Goal: Task Accomplishment & Management: Use online tool/utility

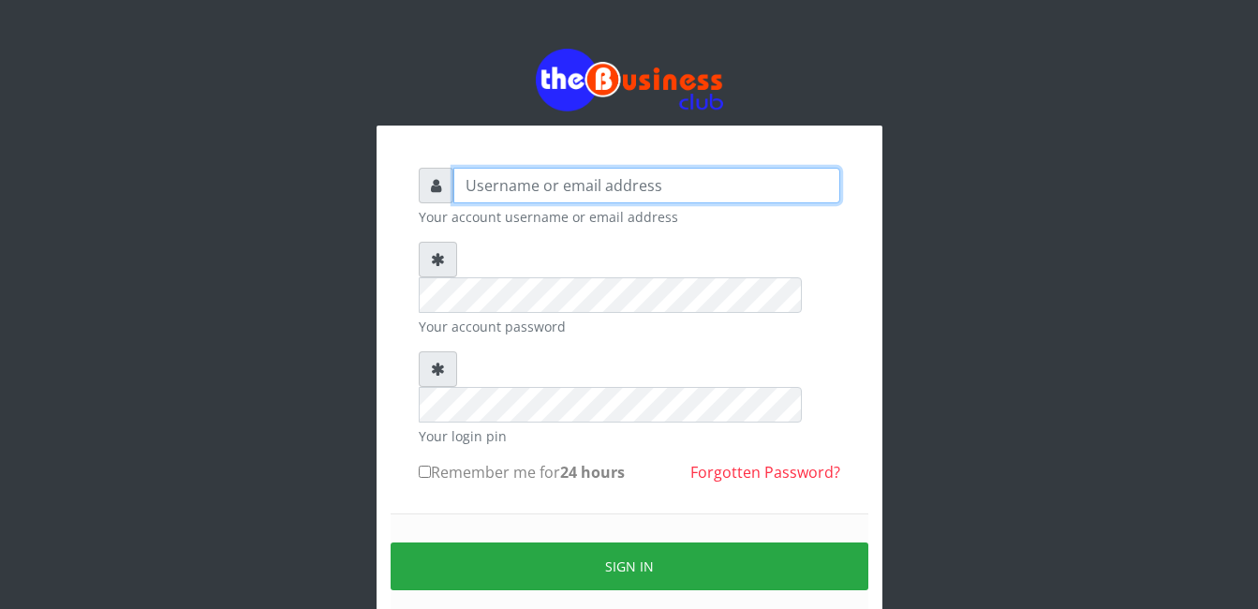
type input "Mlanga"
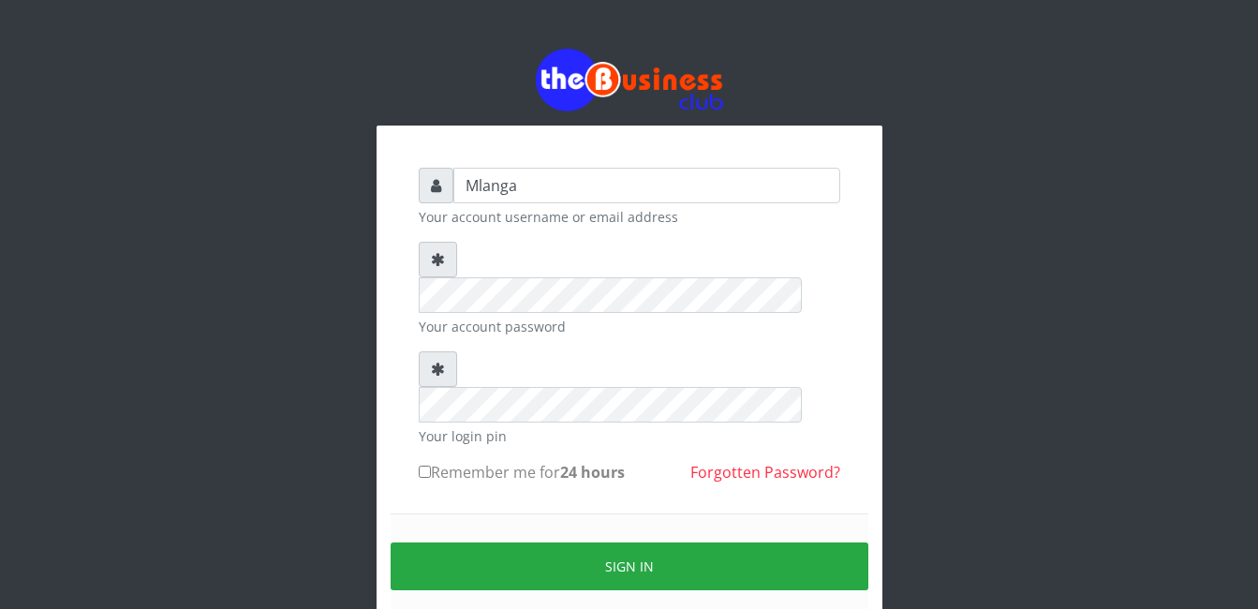
click at [252, 339] on div "Mlanga Your account username or email address Your account password Your login …" at bounding box center [630, 373] width 1068 height 746
click at [232, 331] on div "Mlanga Your account username or email address Your account password Your login …" at bounding box center [630, 373] width 1068 height 746
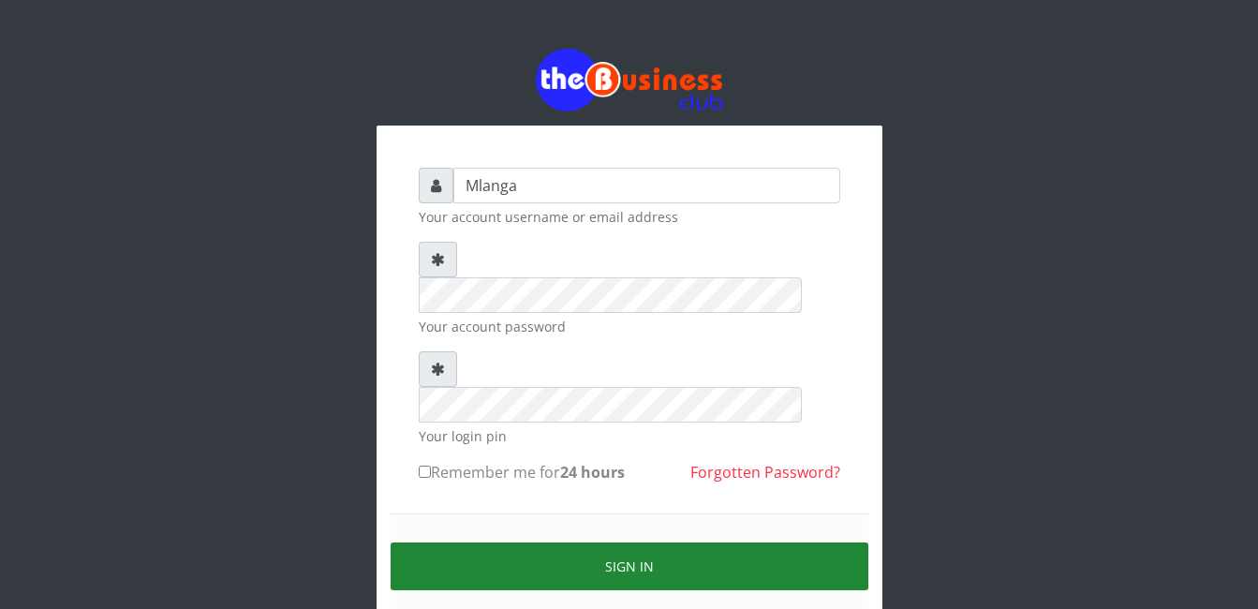
click at [629, 542] on button "Sign in" at bounding box center [630, 566] width 478 height 48
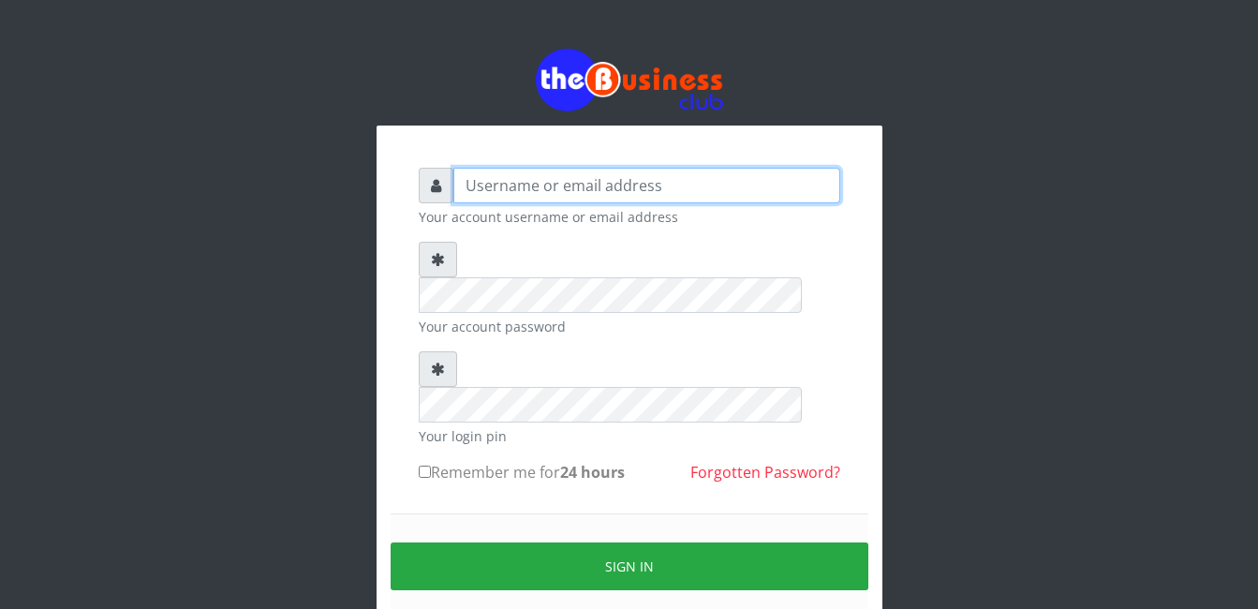
type input "Mlanga"
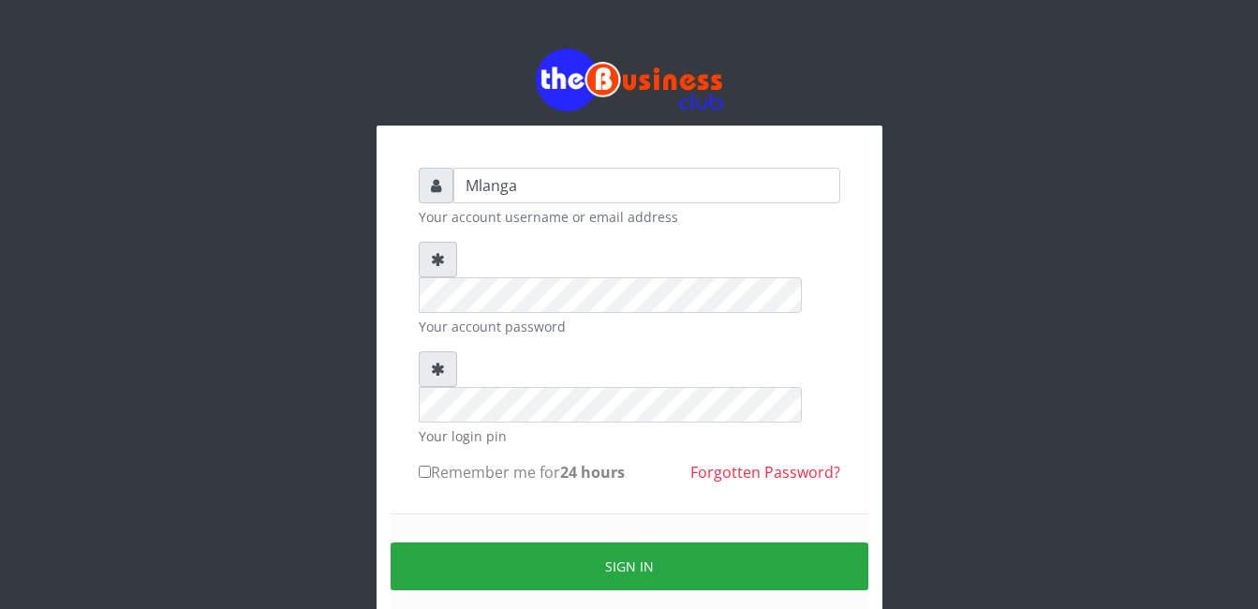
click at [238, 344] on div "Mlanga Your account username or email address Your account password Your login …" at bounding box center [630, 373] width 1068 height 746
click at [183, 406] on div "Mlanga Your account username or email address Your account password Your login …" at bounding box center [630, 373] width 1068 height 746
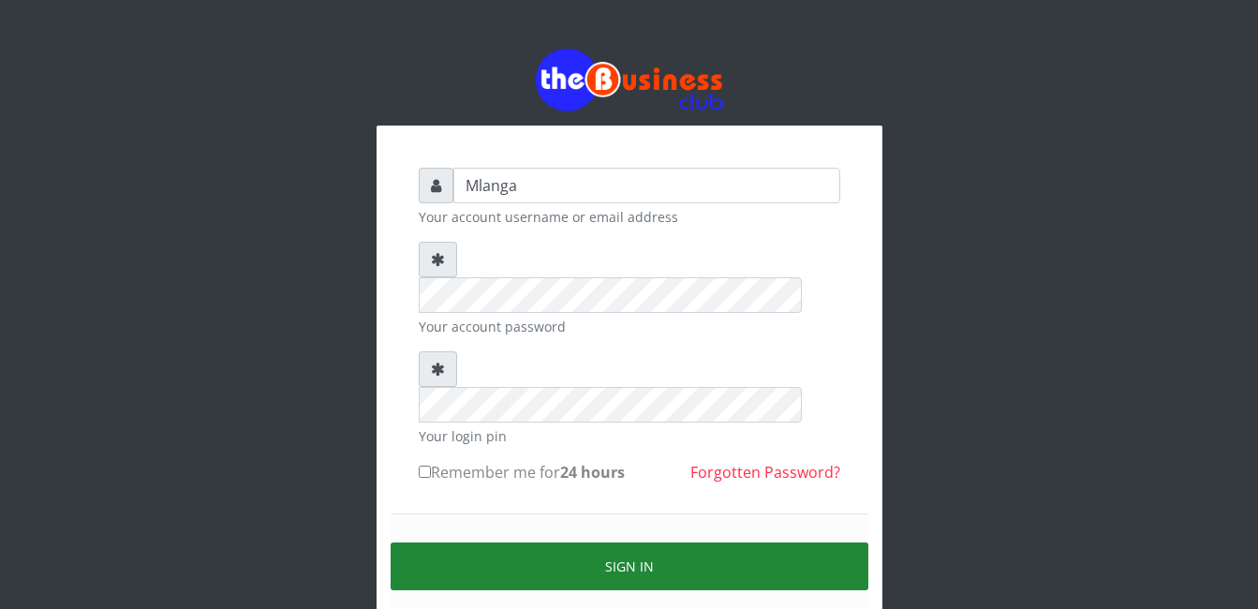
click at [671, 542] on button "Sign in" at bounding box center [630, 566] width 478 height 48
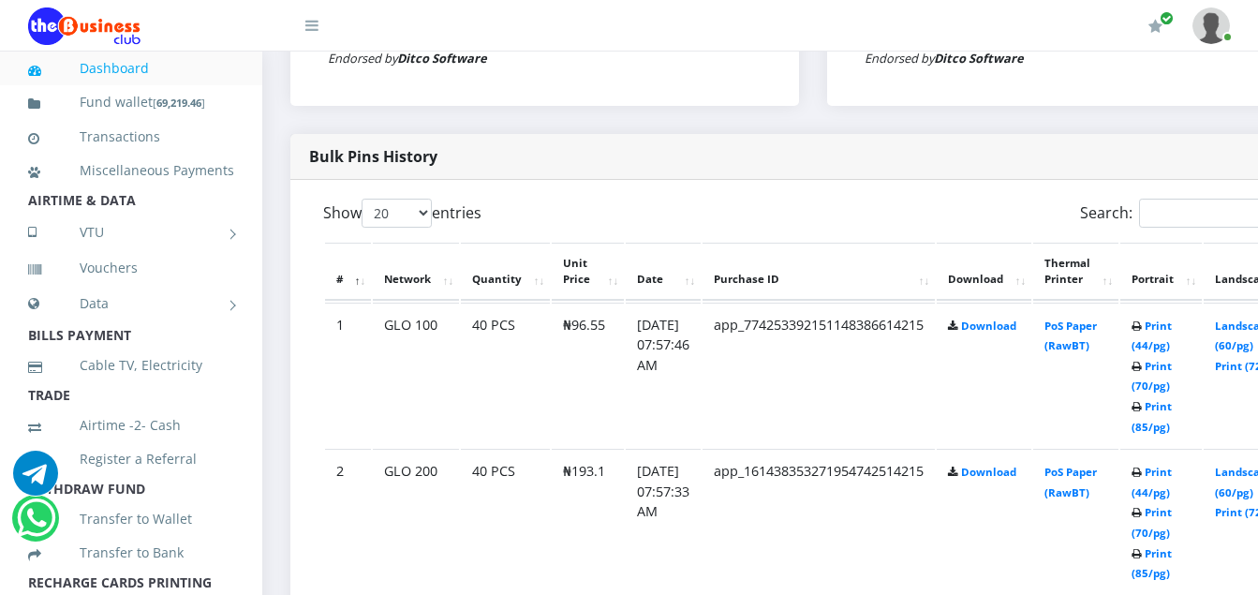
scroll to position [899, 0]
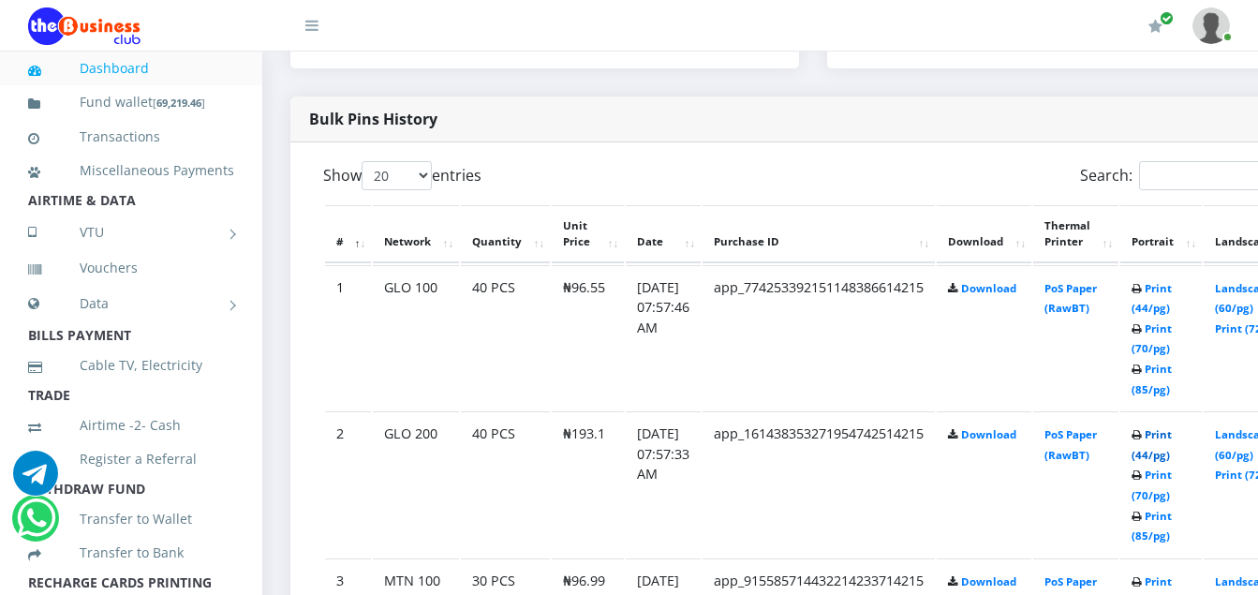
click at [1172, 438] on link "Print (44/pg)" at bounding box center [1151, 444] width 40 height 35
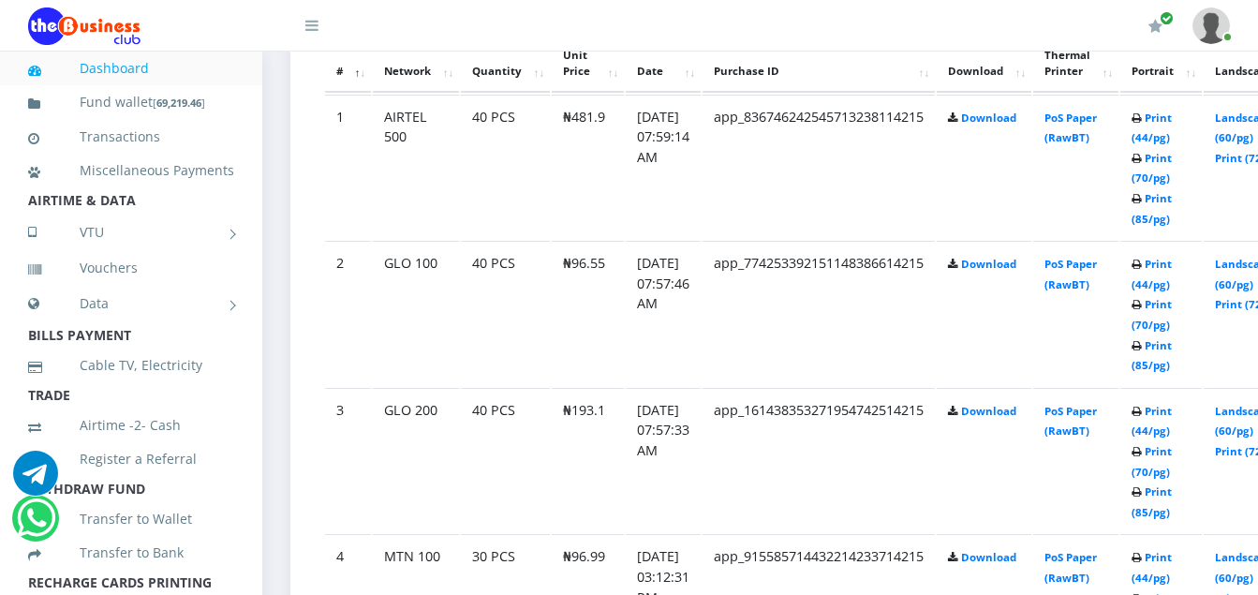
scroll to position [1087, 0]
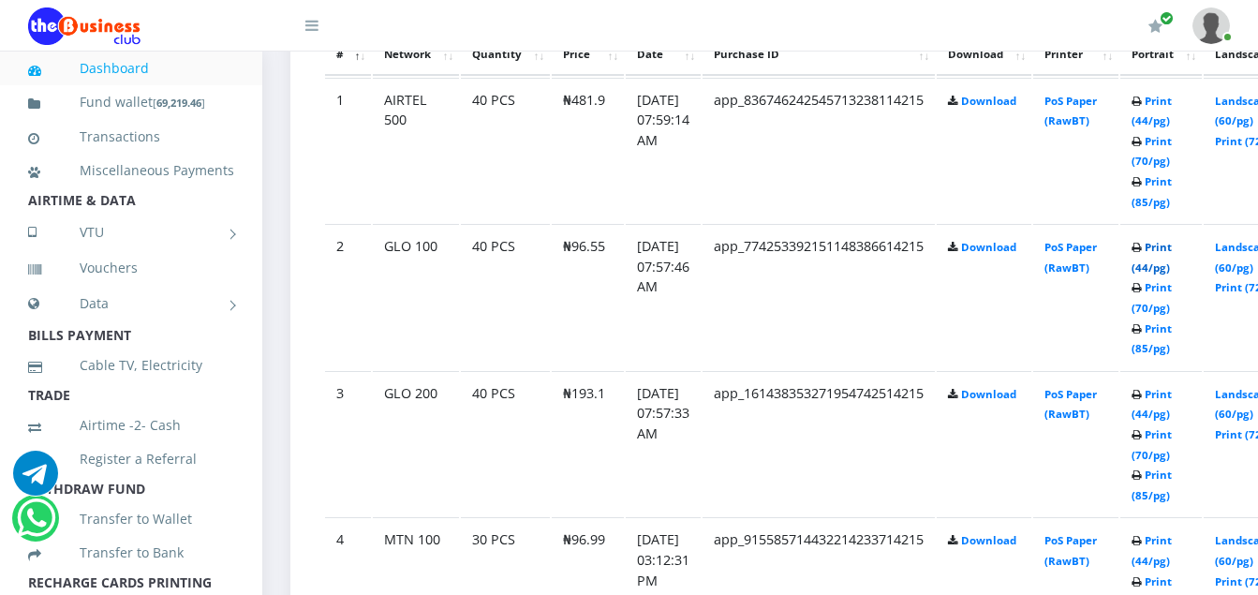
click at [1172, 248] on link "Print (44/pg)" at bounding box center [1151, 257] width 40 height 35
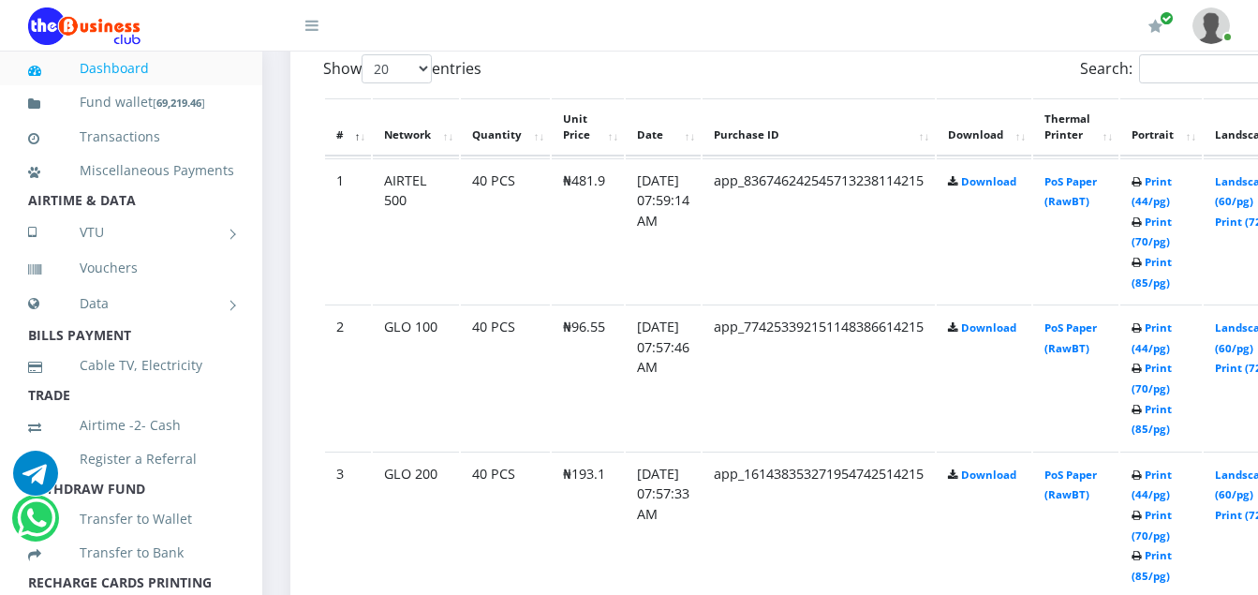
scroll to position [1087, 0]
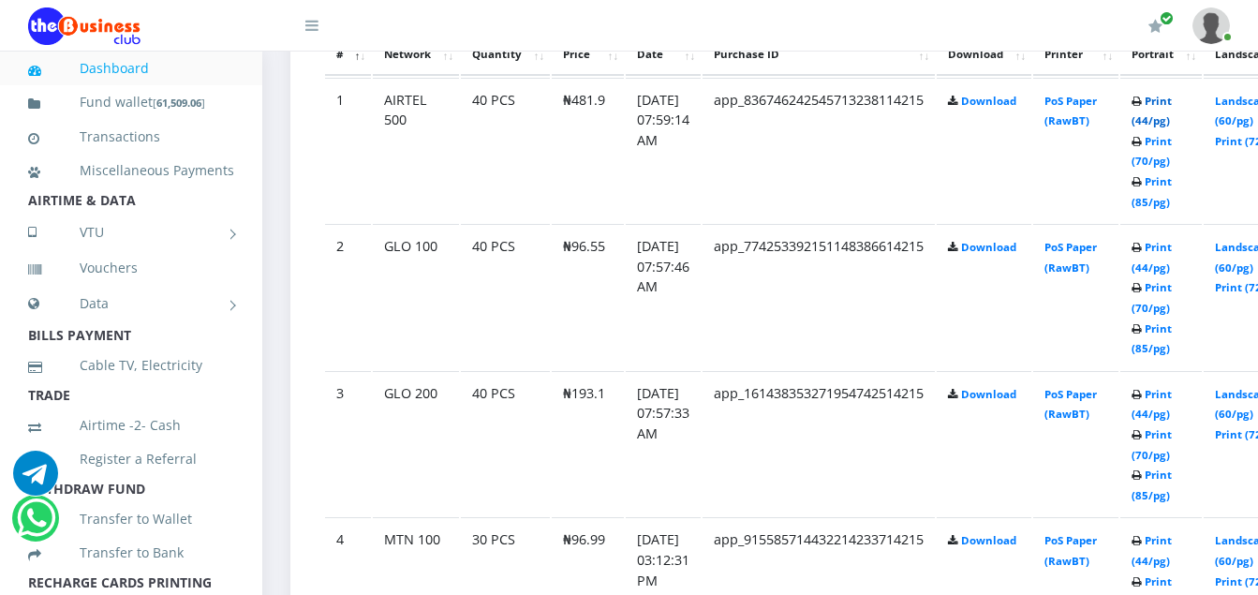
click at [1172, 101] on link "Print (44/pg)" at bounding box center [1151, 111] width 40 height 35
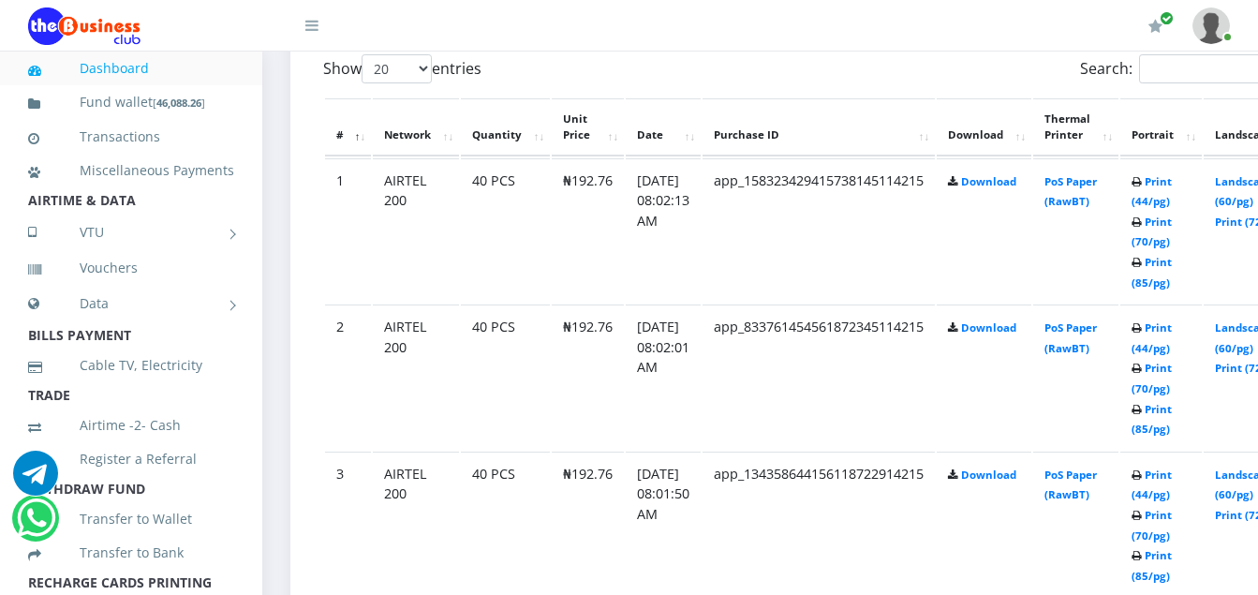
scroll to position [1087, 0]
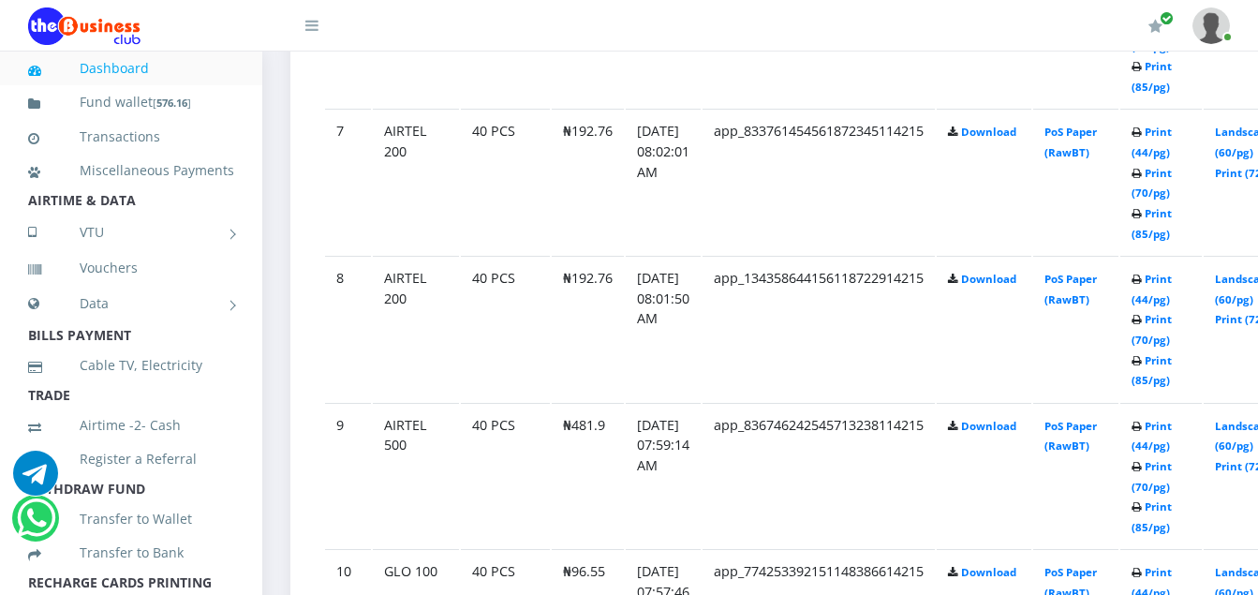
scroll to position [1948, 0]
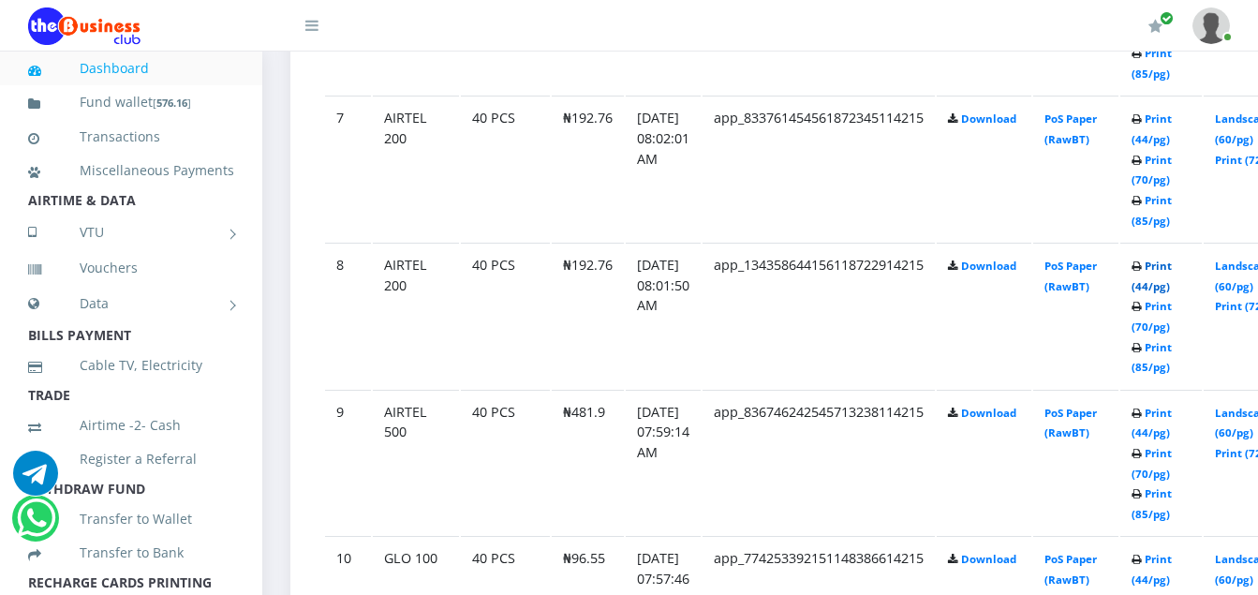
click at [1172, 266] on link "Print (44/pg)" at bounding box center [1151, 276] width 40 height 35
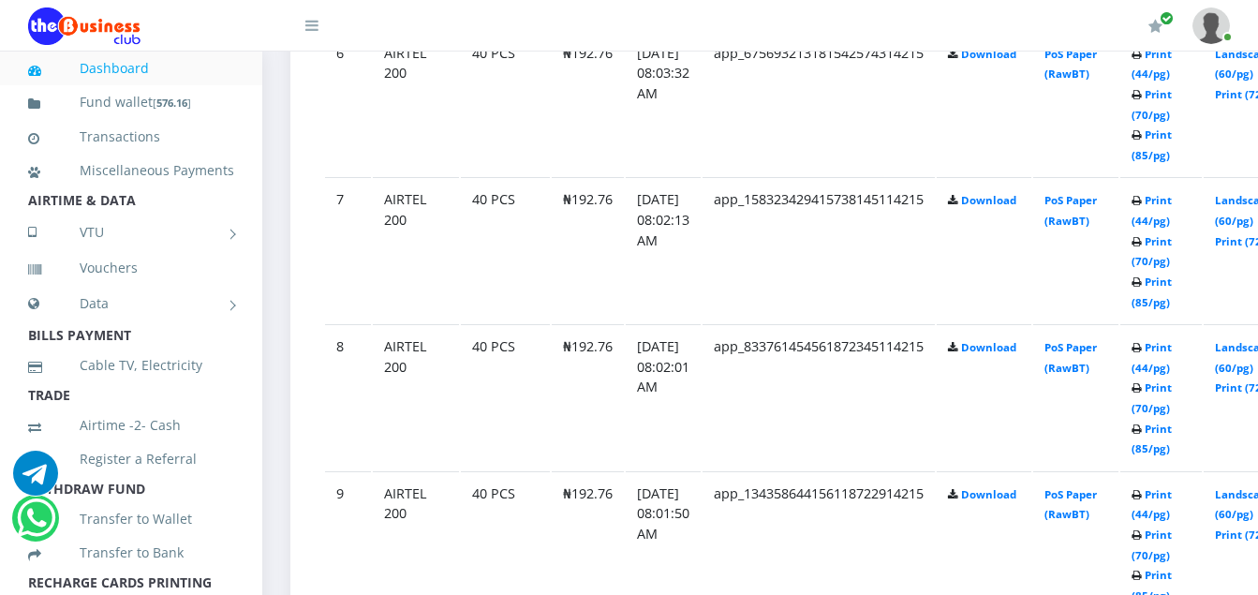
scroll to position [1948, 0]
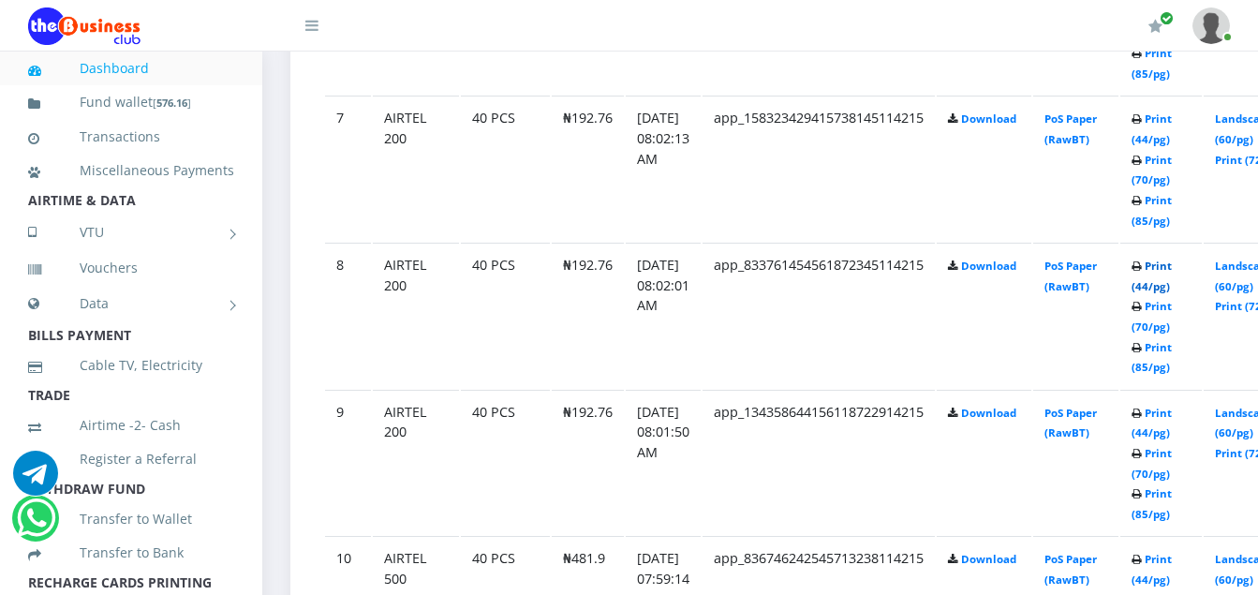
click at [1172, 267] on link "Print (44/pg)" at bounding box center [1151, 276] width 40 height 35
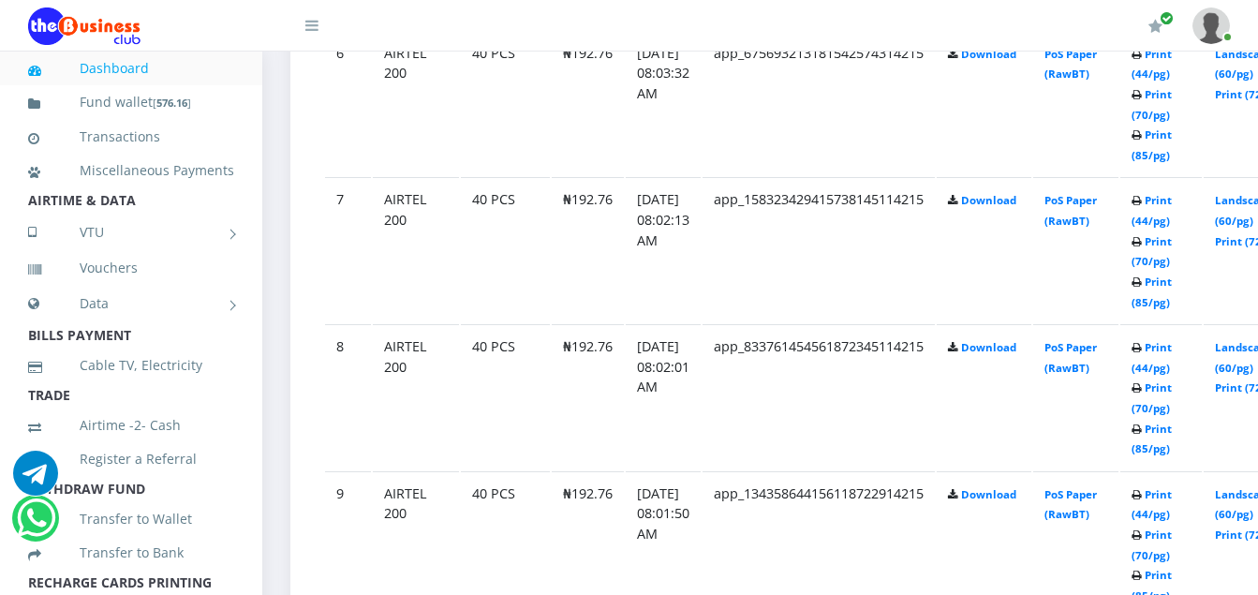
scroll to position [1948, 0]
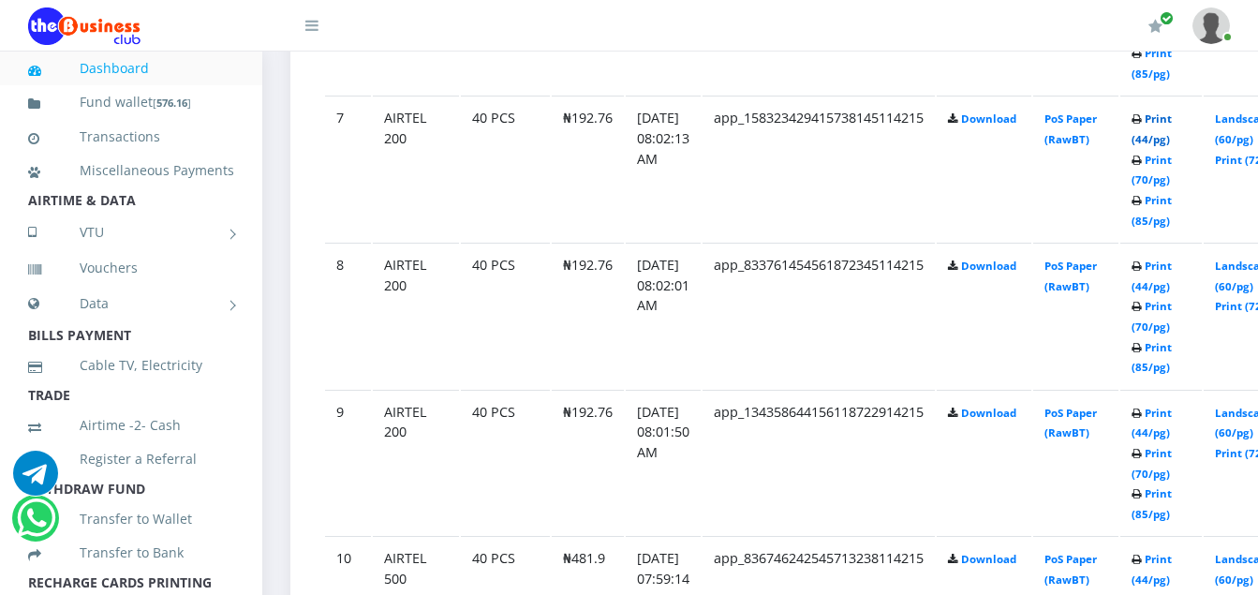
click at [1172, 122] on link "Print (44/pg)" at bounding box center [1151, 128] width 40 height 35
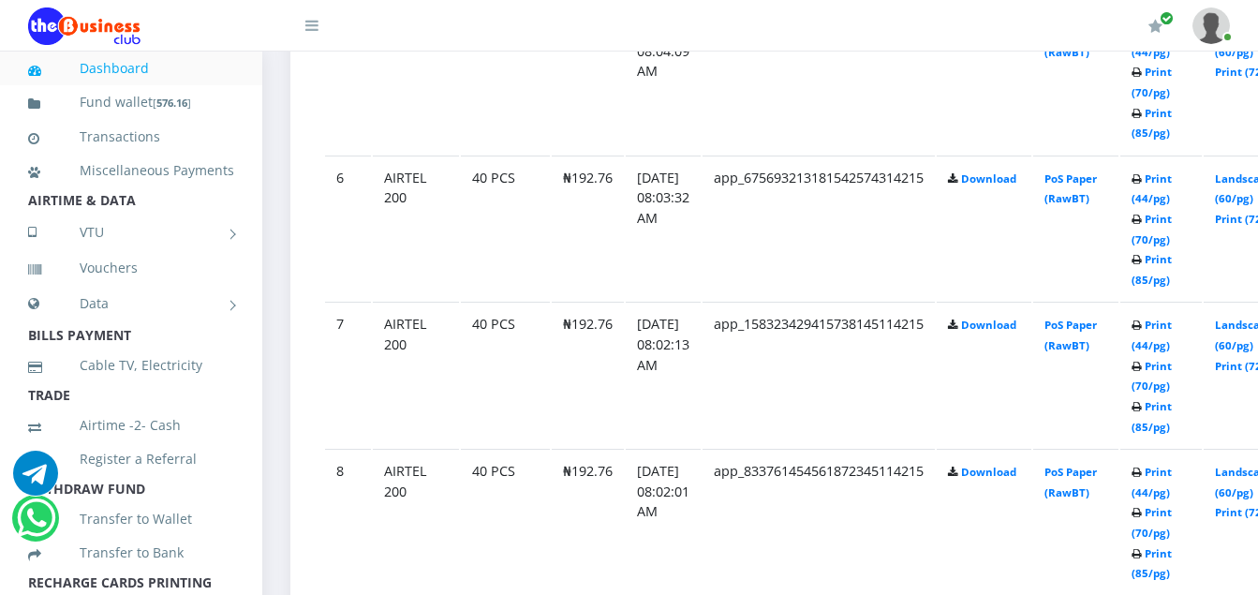
scroll to position [1723, 0]
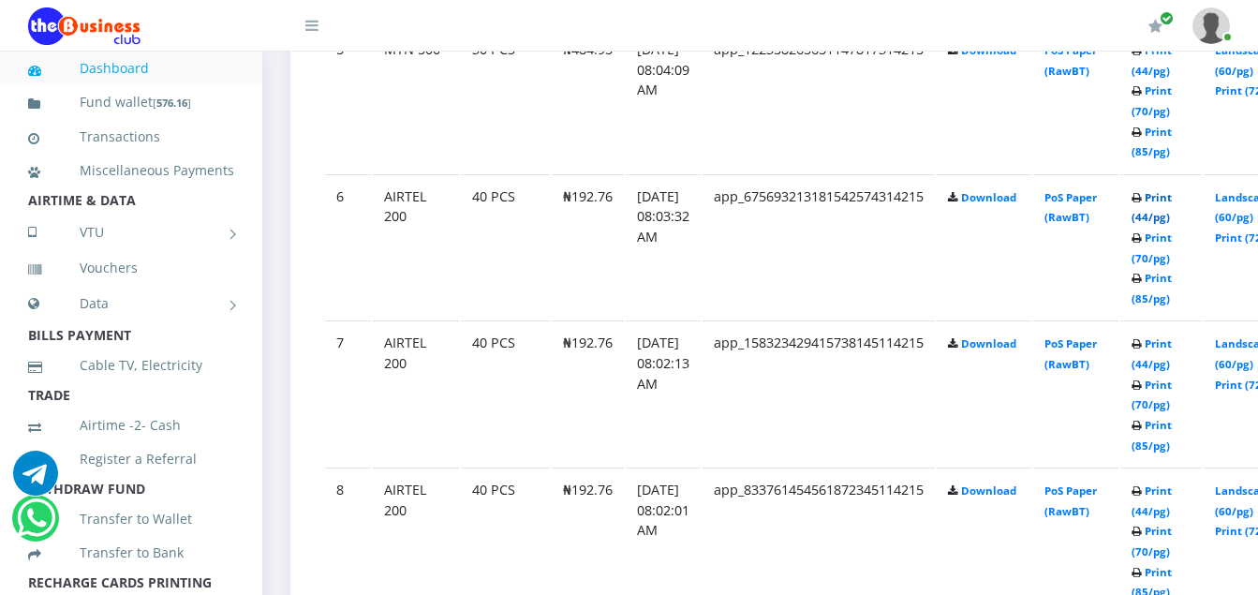
click at [1172, 200] on link "Print (44/pg)" at bounding box center [1151, 207] width 40 height 35
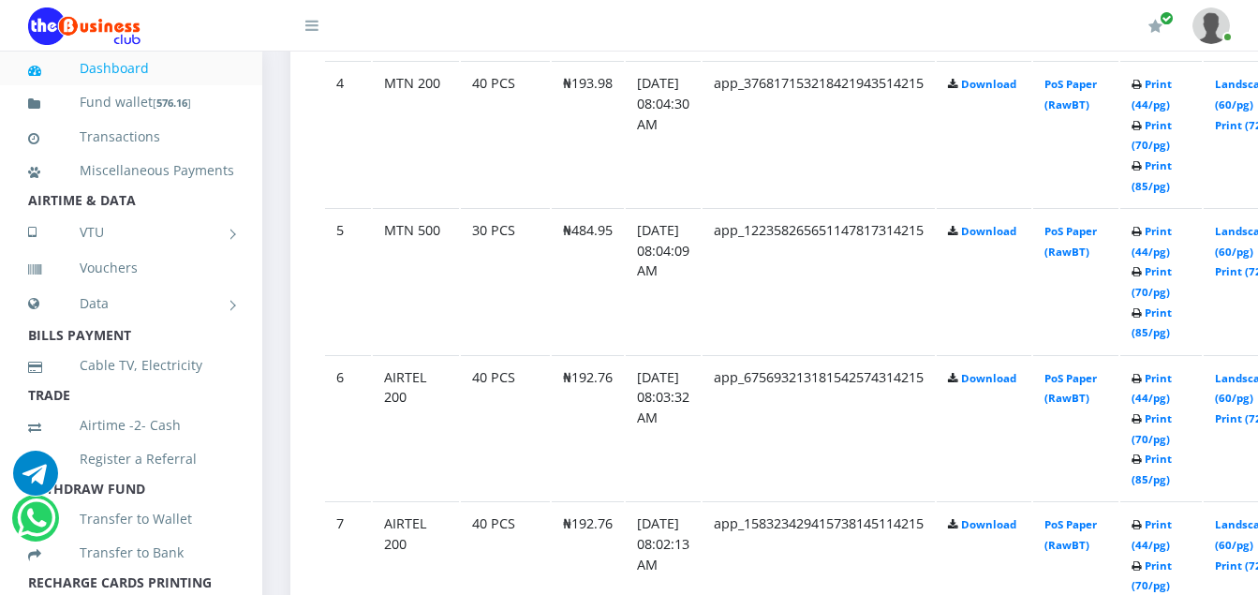
scroll to position [1536, 0]
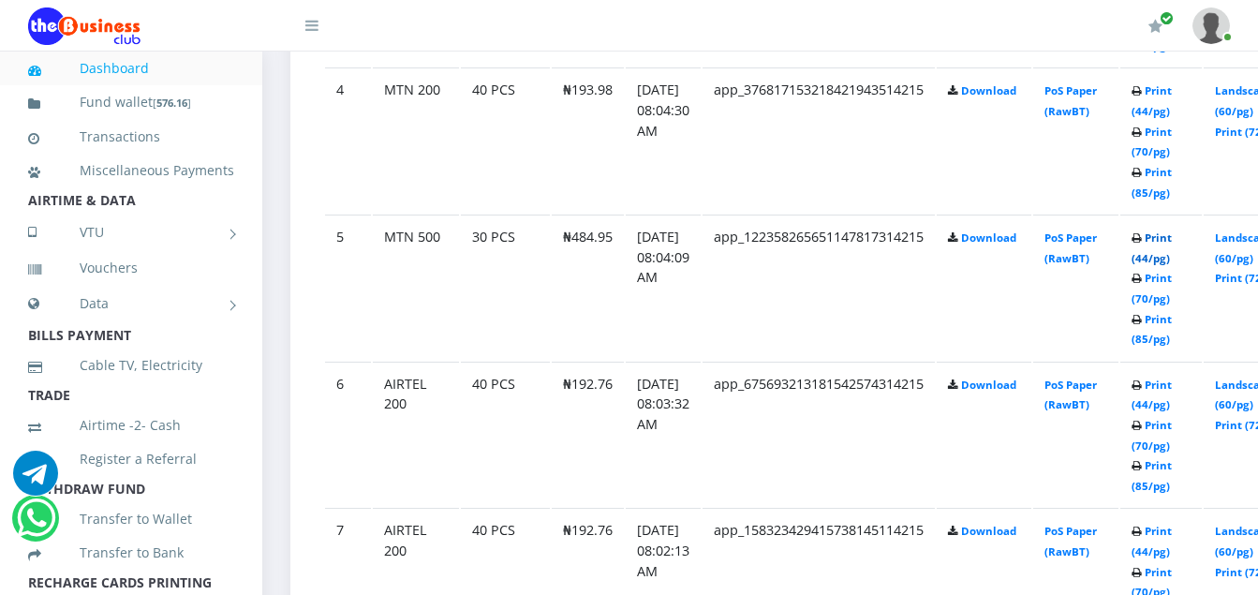
click at [1172, 237] on link "Print (44/pg)" at bounding box center [1151, 247] width 40 height 35
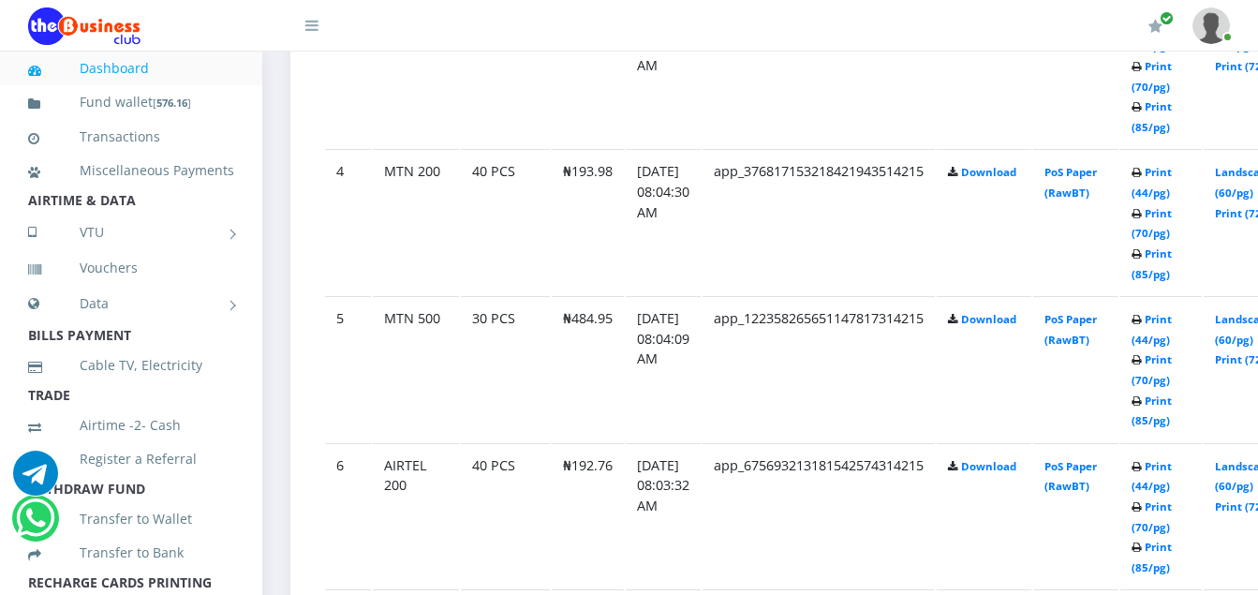
scroll to position [1536, 0]
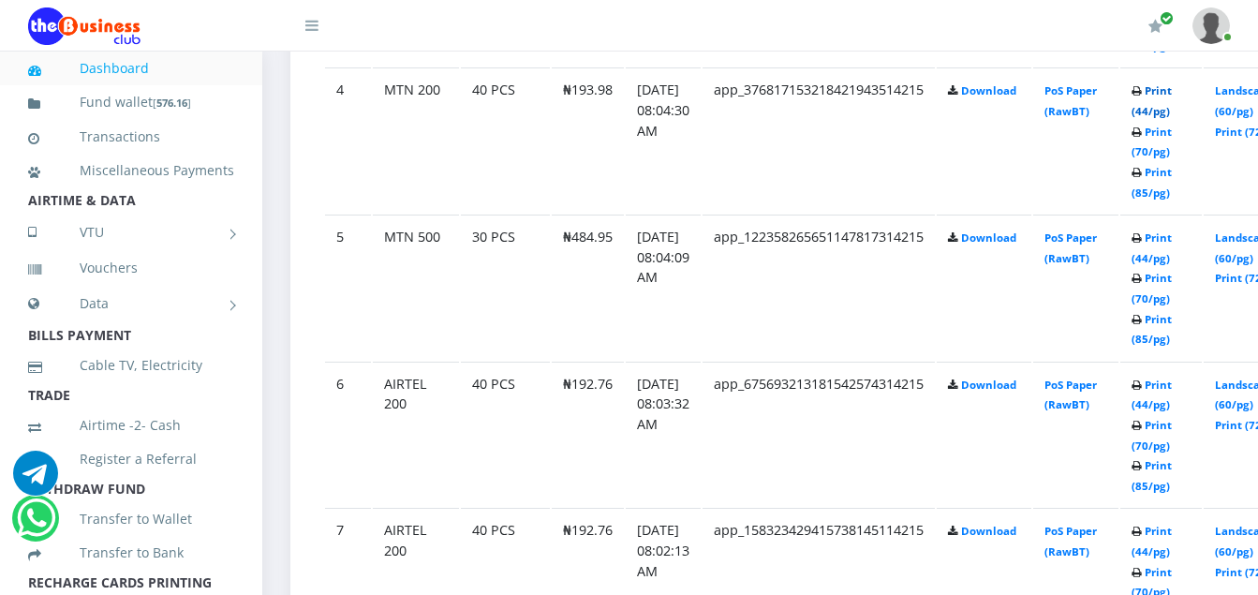
click at [1172, 96] on link "Print (44/pg)" at bounding box center [1151, 100] width 40 height 35
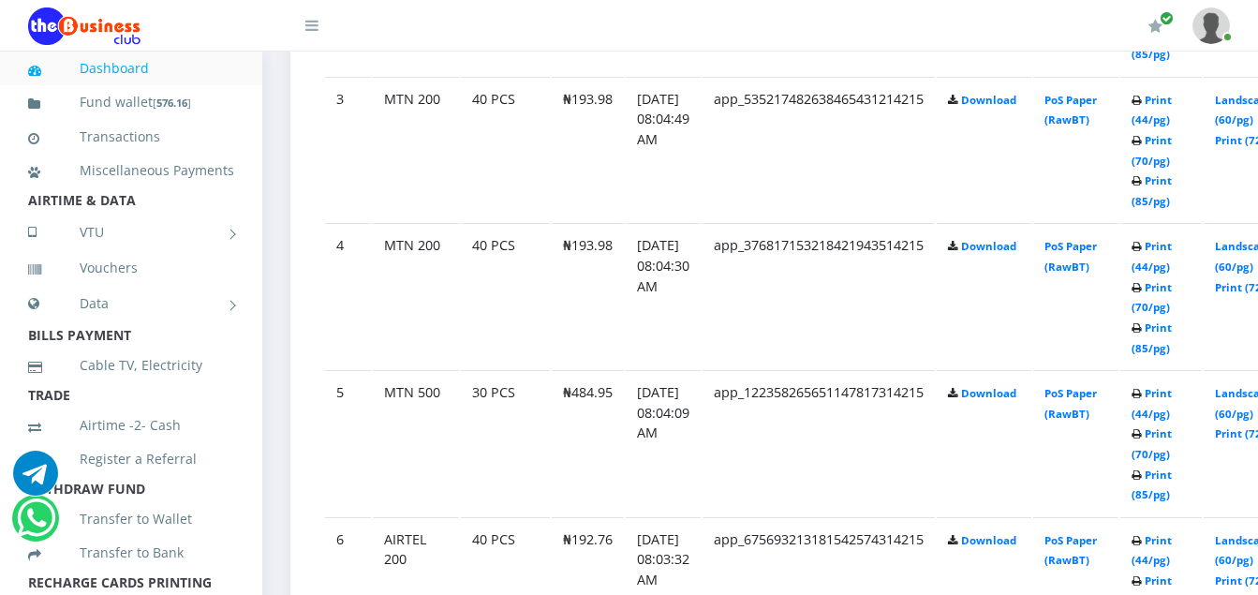
scroll to position [1349, 0]
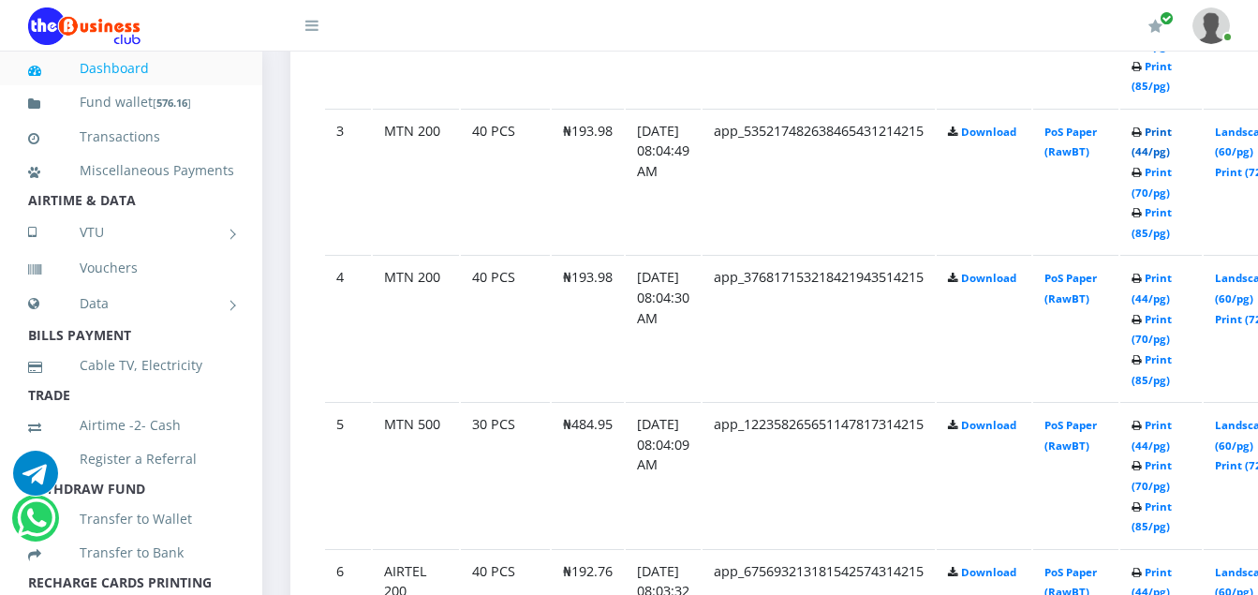
click at [1172, 133] on link "Print (44/pg)" at bounding box center [1151, 142] width 40 height 35
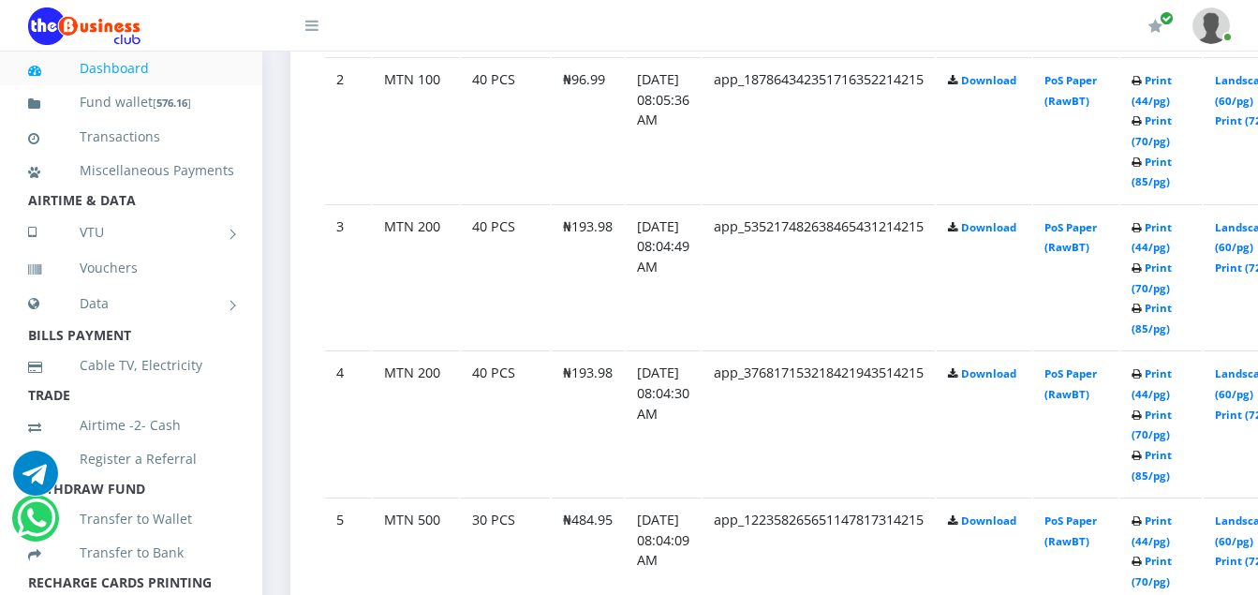
scroll to position [1236, 0]
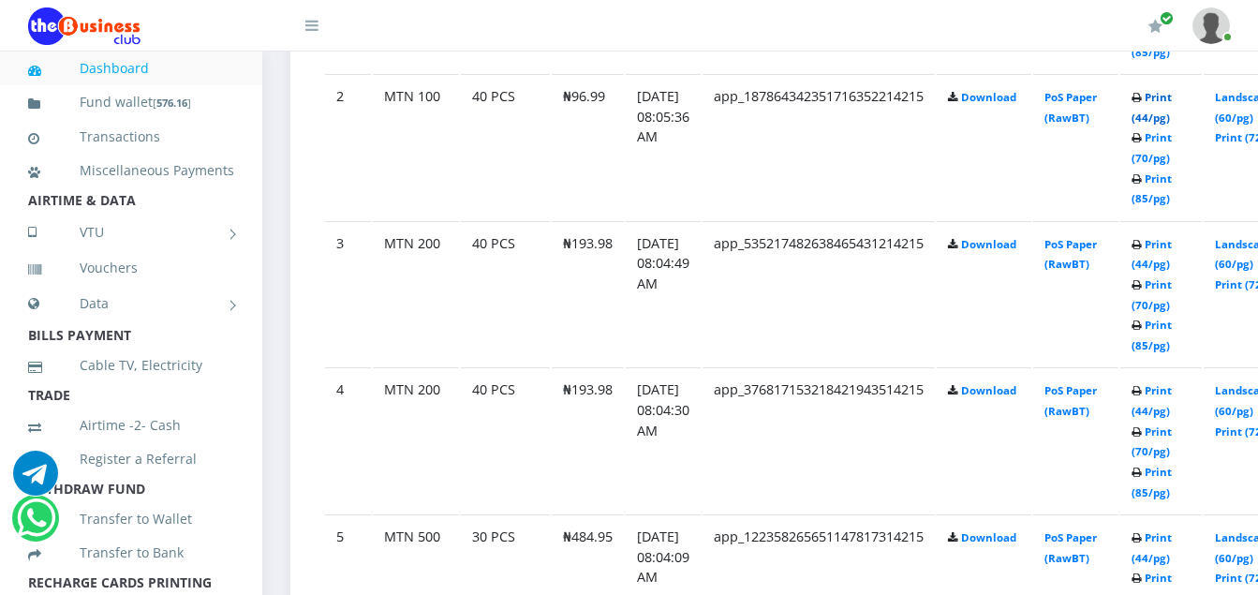
click at [1172, 97] on link "Print (44/pg)" at bounding box center [1151, 107] width 40 height 35
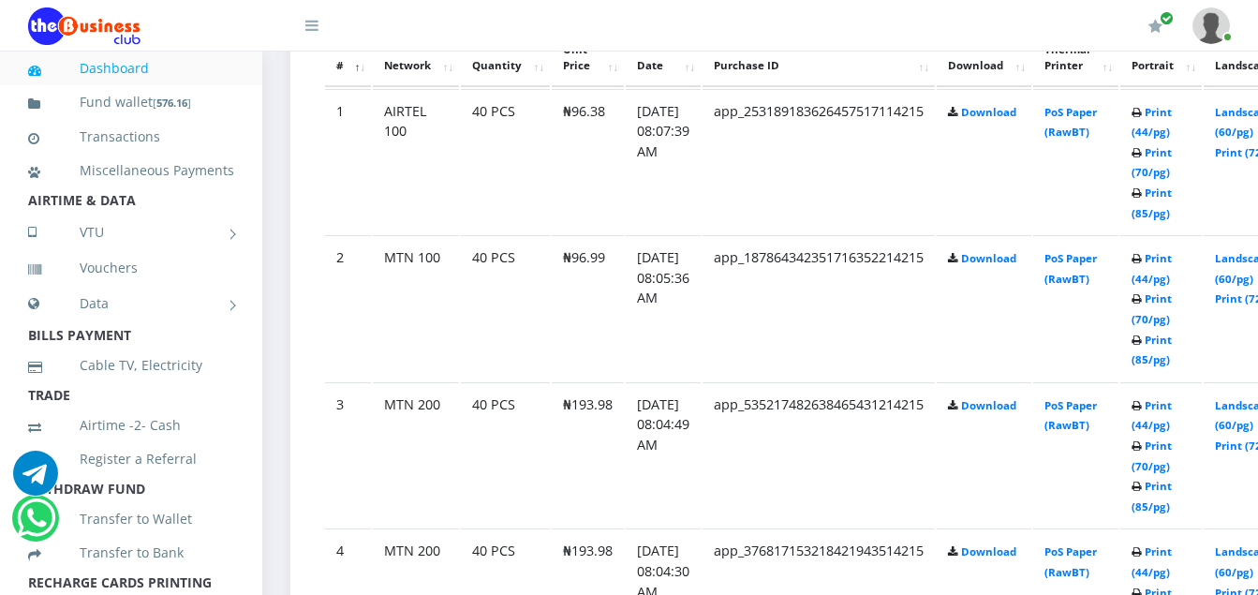
scroll to position [1074, 0]
click at [1172, 116] on link "Print (44/pg)" at bounding box center [1151, 123] width 40 height 35
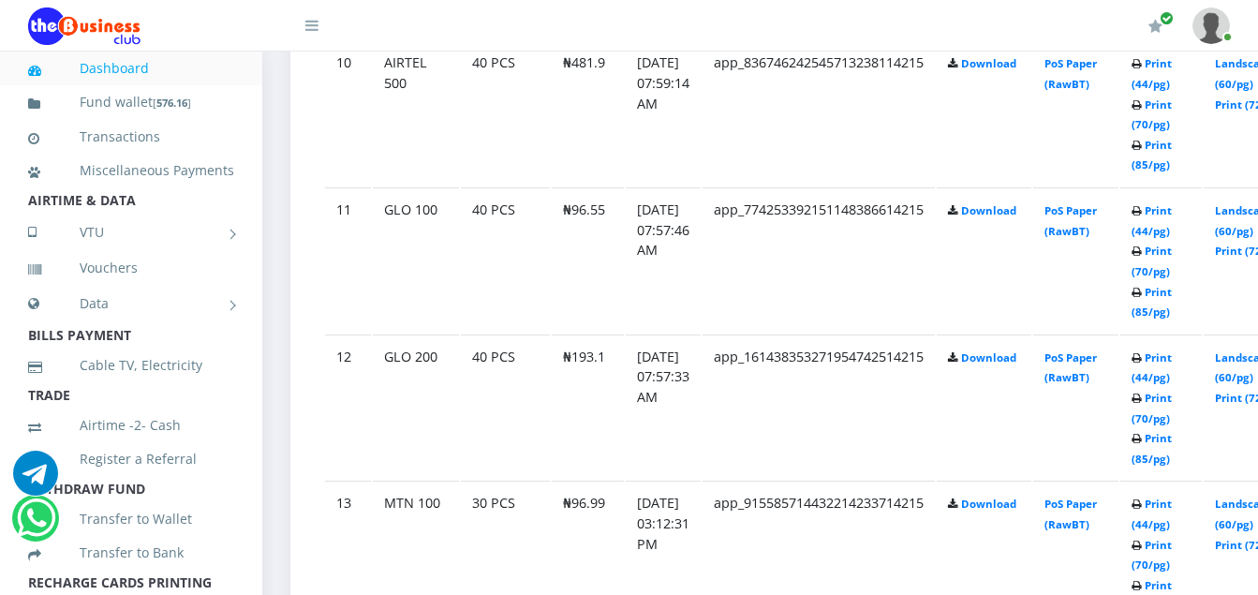
scroll to position [2461, 0]
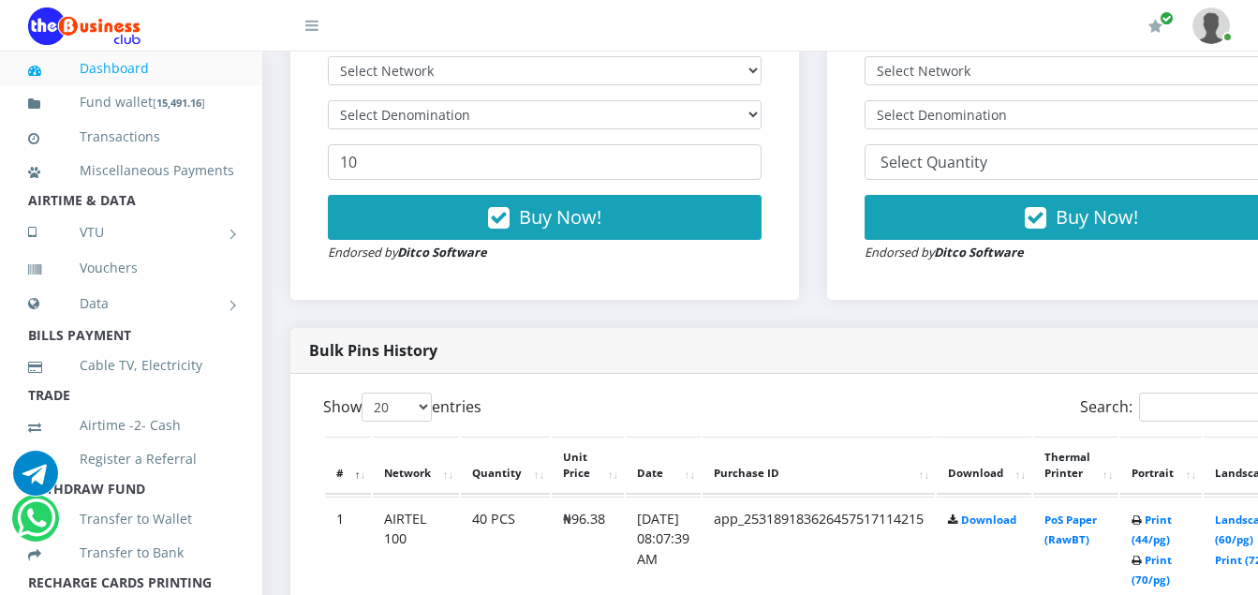
scroll to position [662, 0]
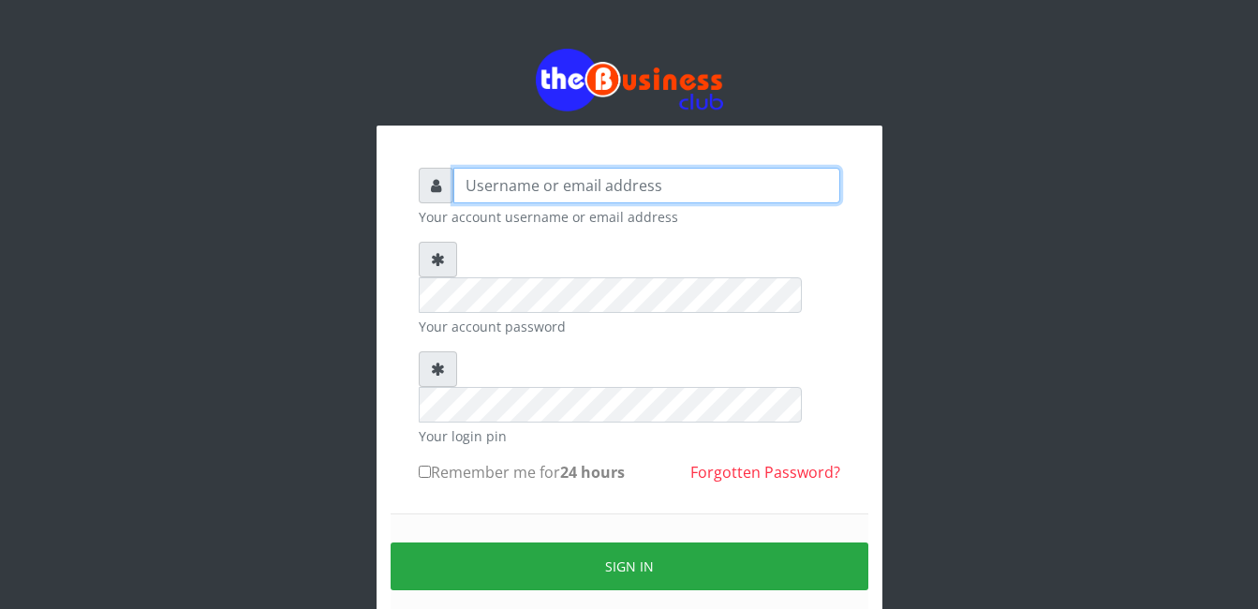
type input "Mlanga"
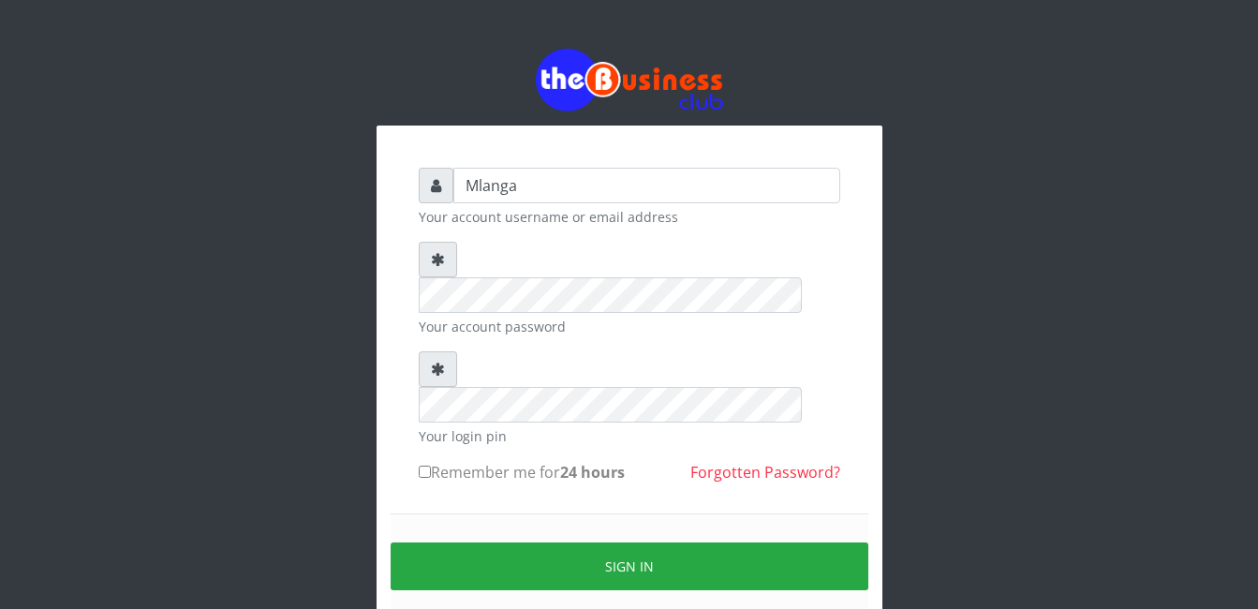
click at [235, 352] on div "Mlanga Your account username or email address Your account password Your login …" at bounding box center [630, 373] width 1068 height 746
click at [297, 308] on div "Mlanga Your account username or email address Your account password Your login …" at bounding box center [630, 373] width 1068 height 746
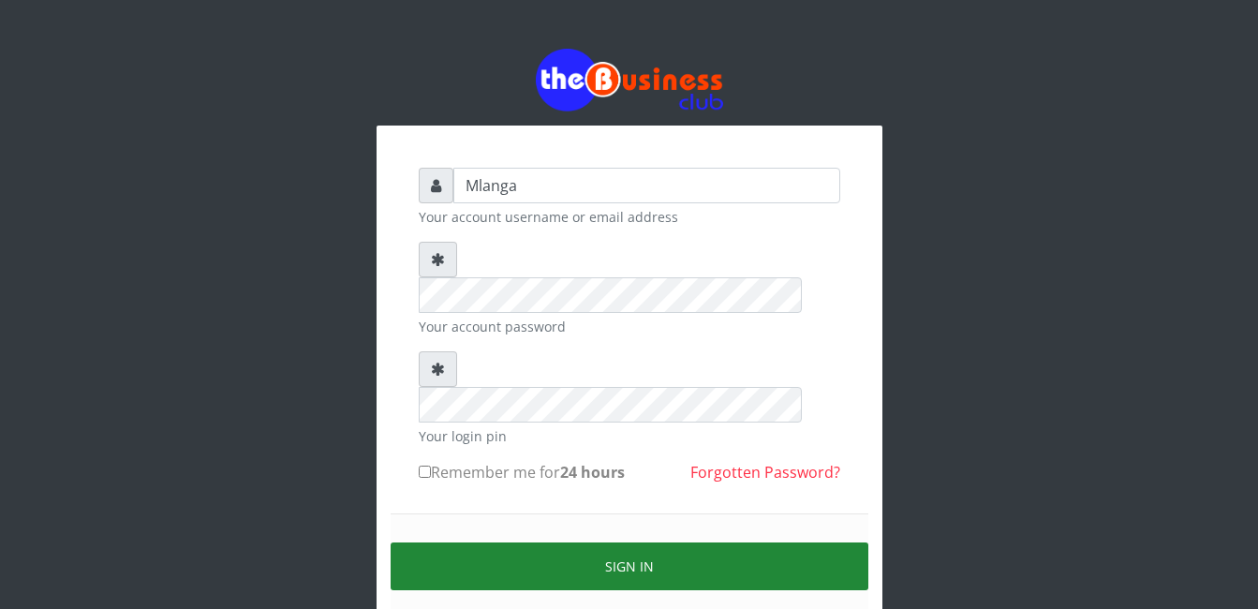
click at [695, 542] on button "Sign in" at bounding box center [630, 566] width 478 height 48
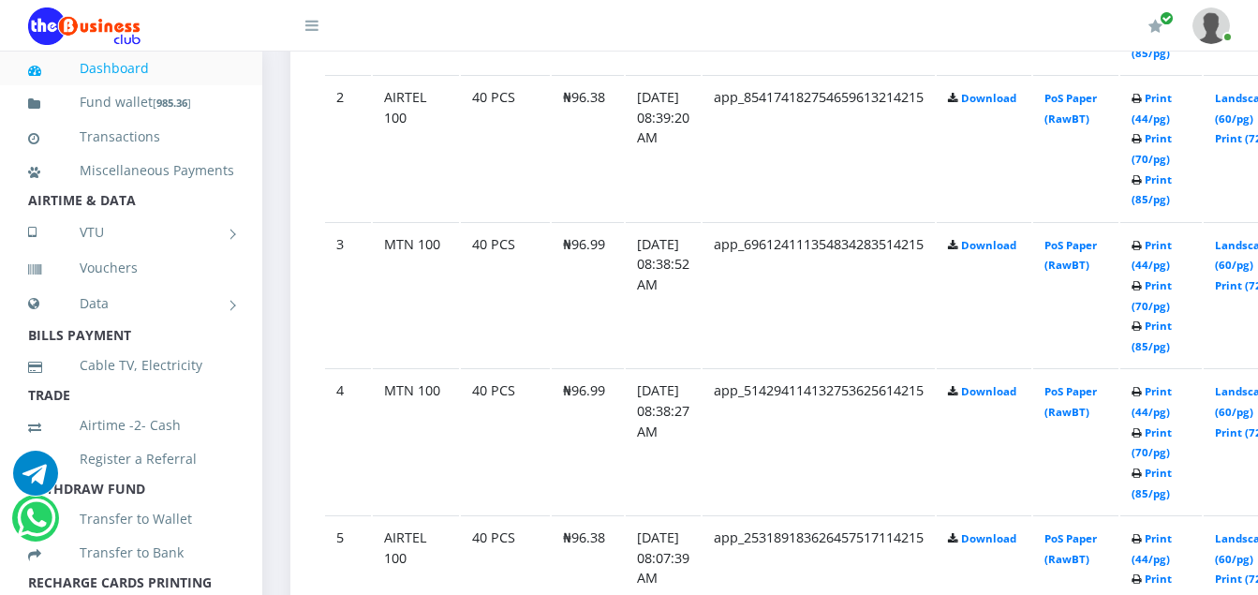
scroll to position [1236, 0]
click at [1172, 393] on link "Print (44/pg)" at bounding box center [1151, 400] width 40 height 35
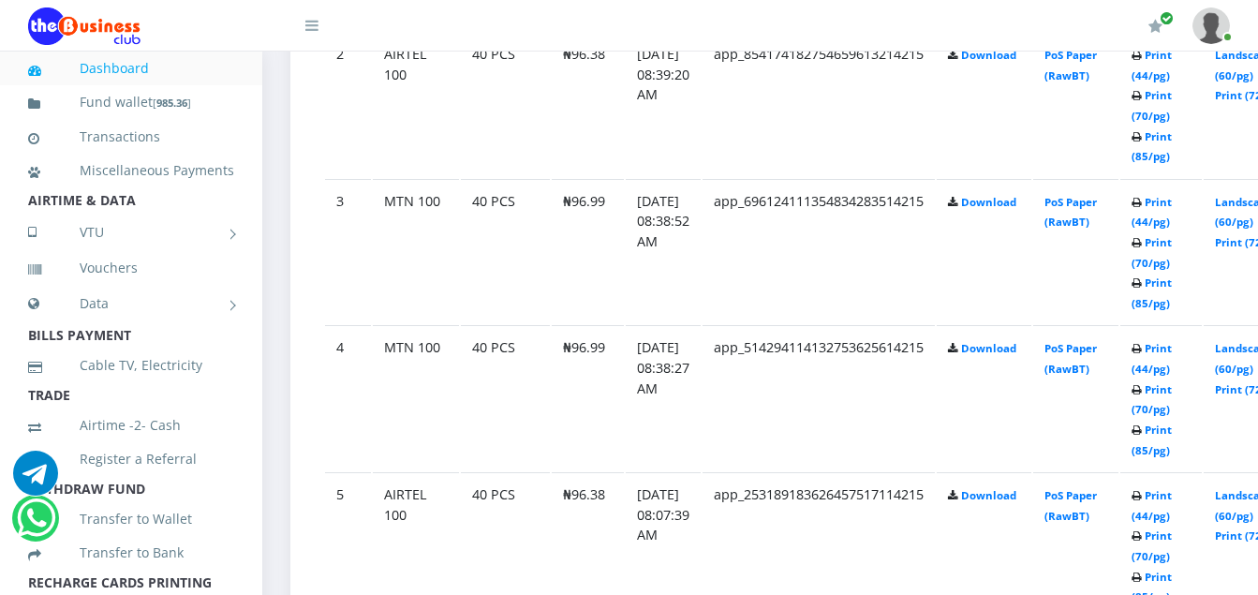
scroll to position [1311, 0]
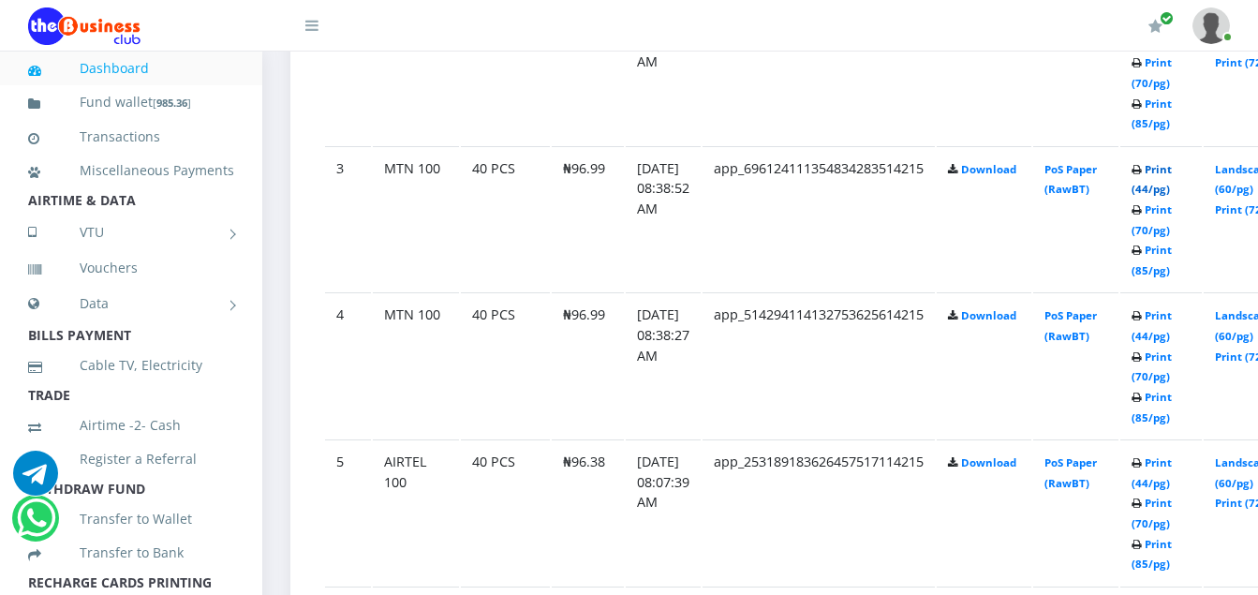
click at [1172, 172] on link "Print (44/pg)" at bounding box center [1151, 179] width 40 height 35
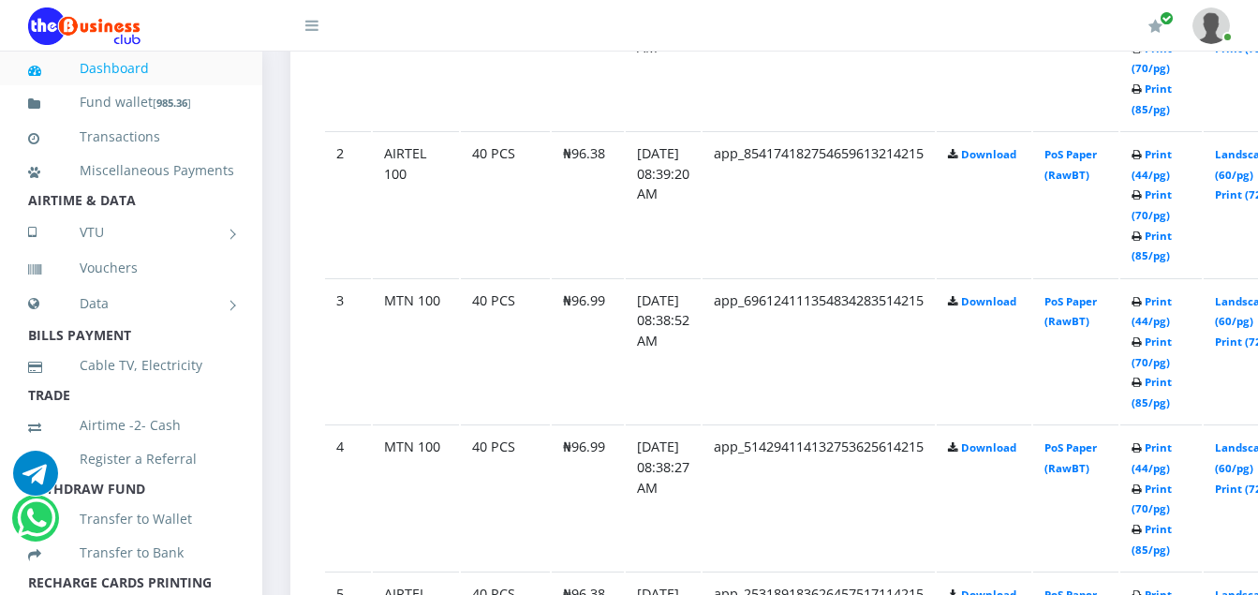
scroll to position [1161, 0]
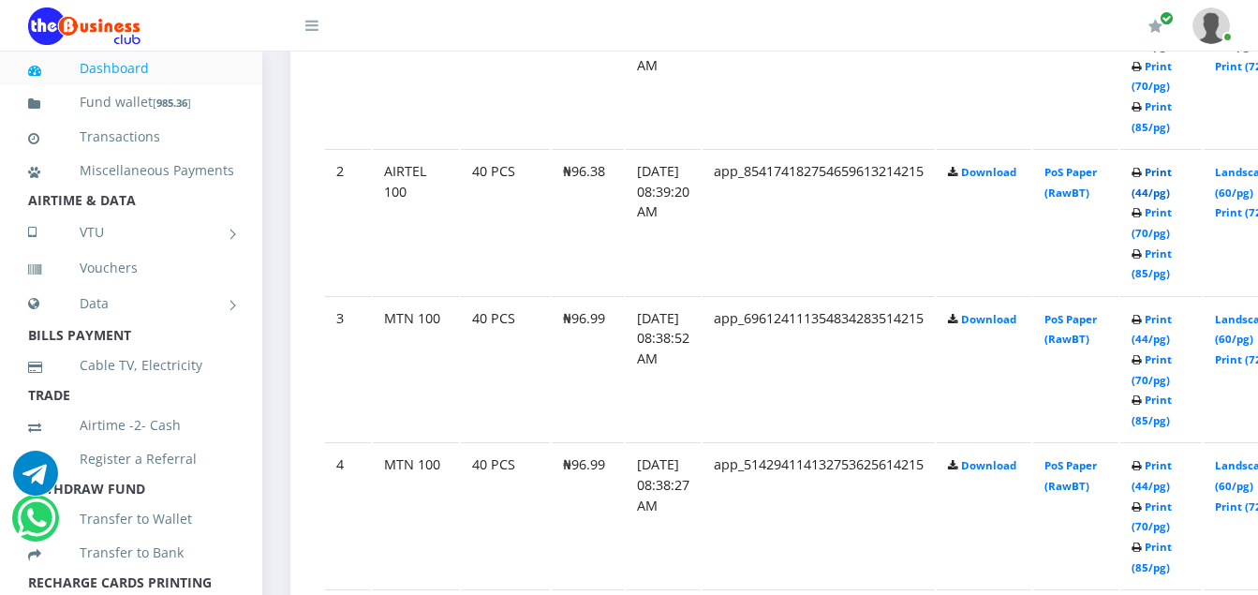
click at [1172, 174] on link "Print (44/pg)" at bounding box center [1151, 182] width 40 height 35
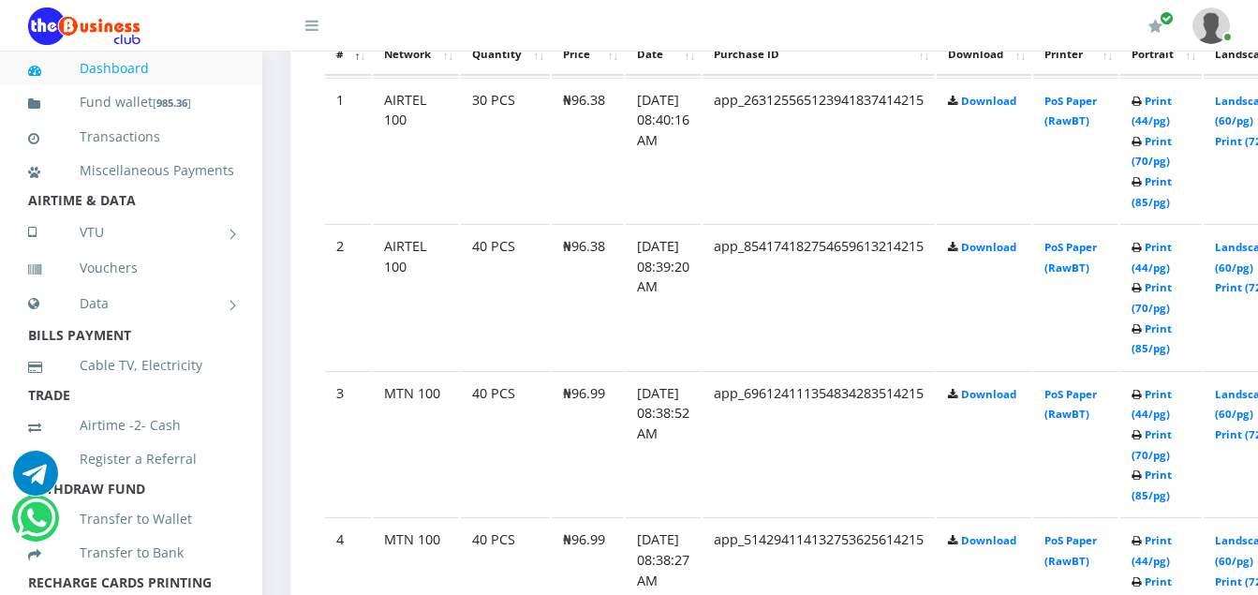
scroll to position [1049, 0]
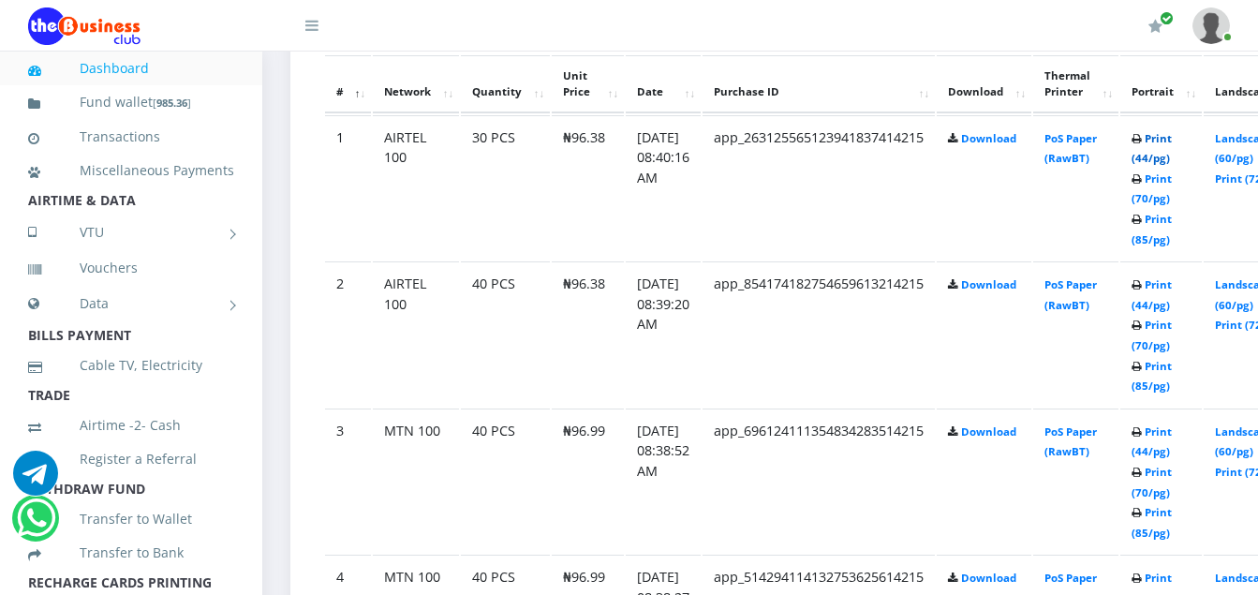
click at [1172, 139] on link "Print (44/pg)" at bounding box center [1151, 148] width 40 height 35
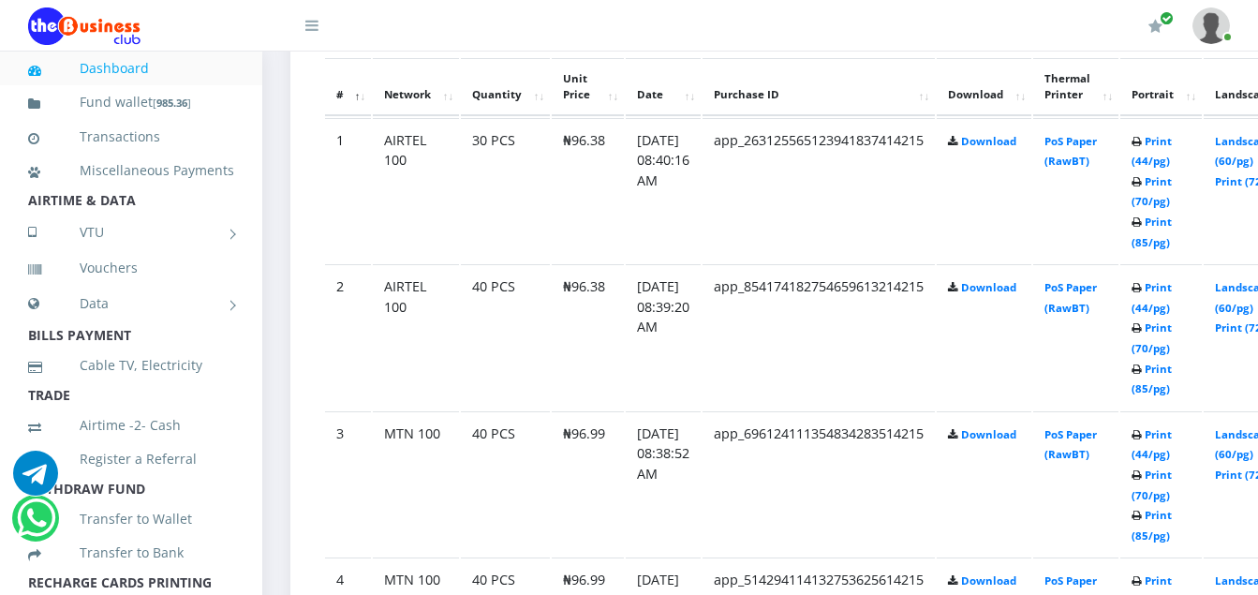
scroll to position [1049, 0]
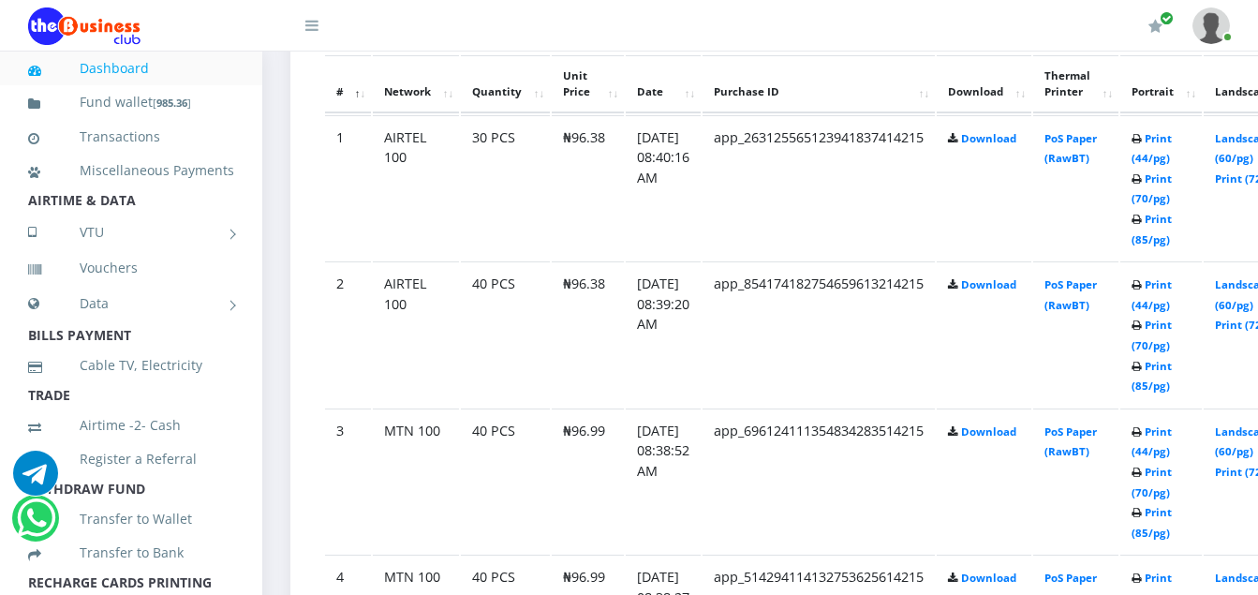
click at [563, 376] on td "₦96.38" at bounding box center [588, 333] width 72 height 145
